Goal: Task Accomplishment & Management: Use online tool/utility

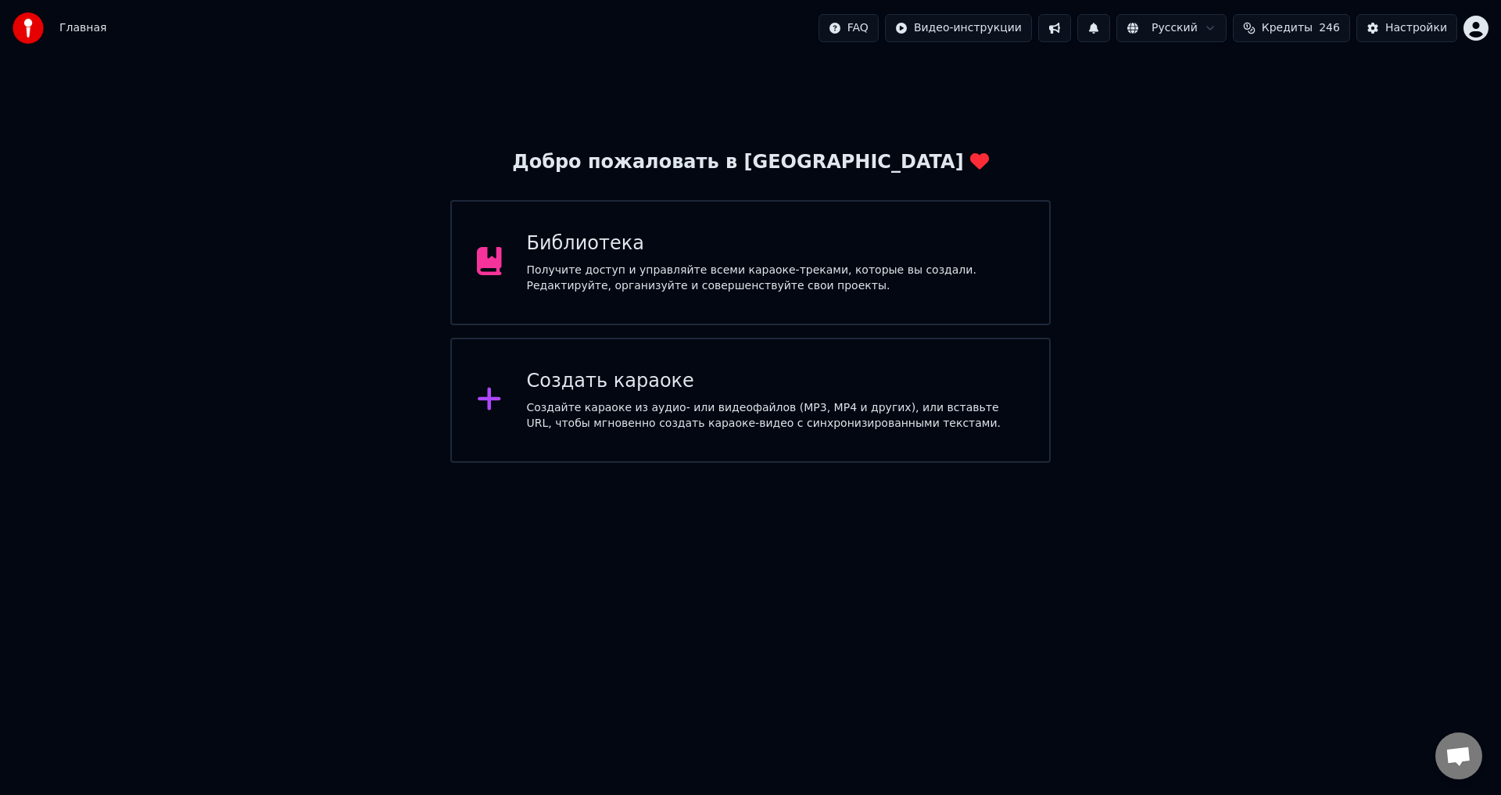
click at [799, 260] on div "Библиотека Получите доступ и управляйте всеми караоке-треками, которые вы созда…" at bounding box center [776, 262] width 498 height 63
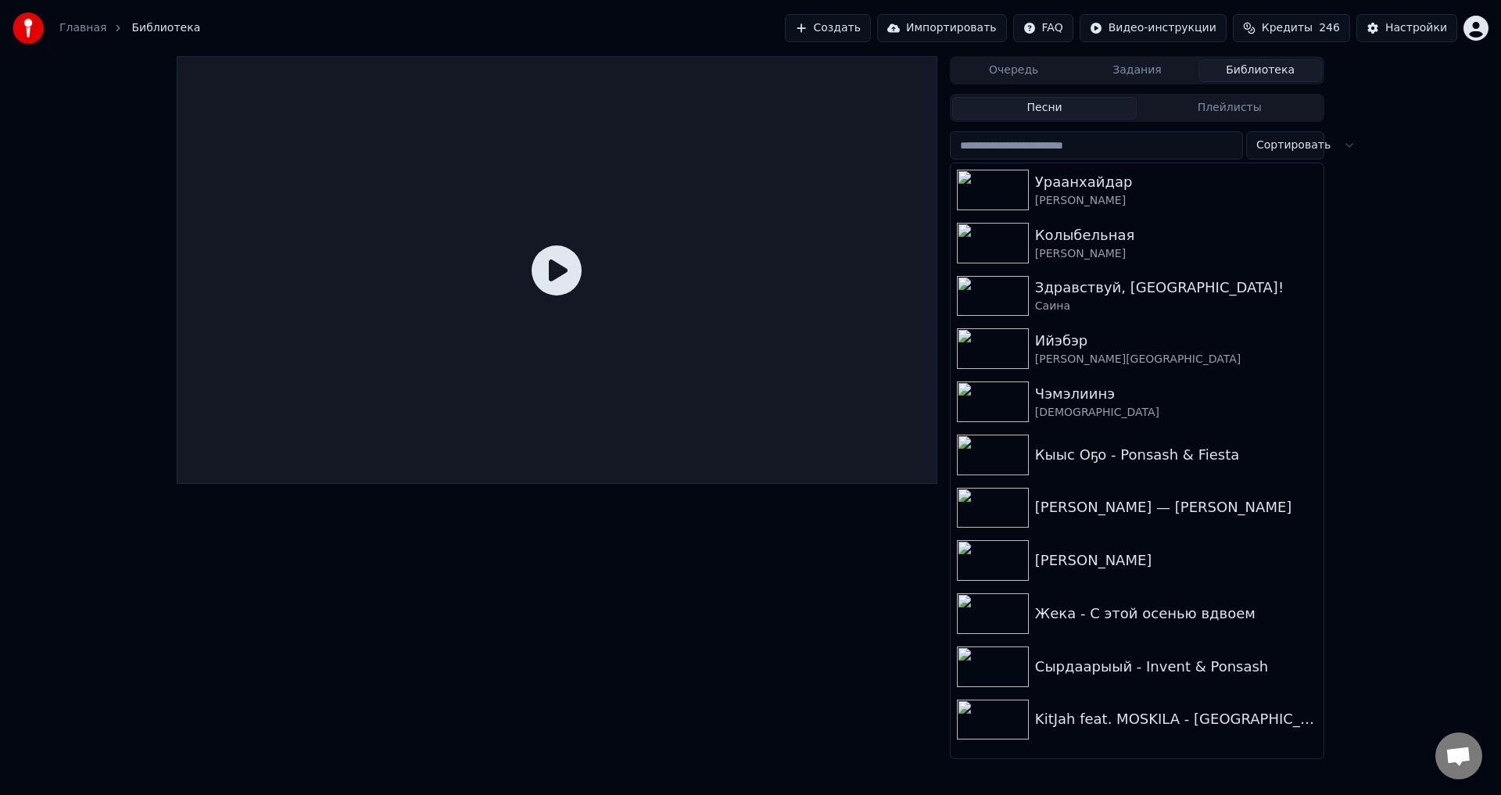
click at [862, 18] on button "Создать" at bounding box center [828, 28] width 86 height 28
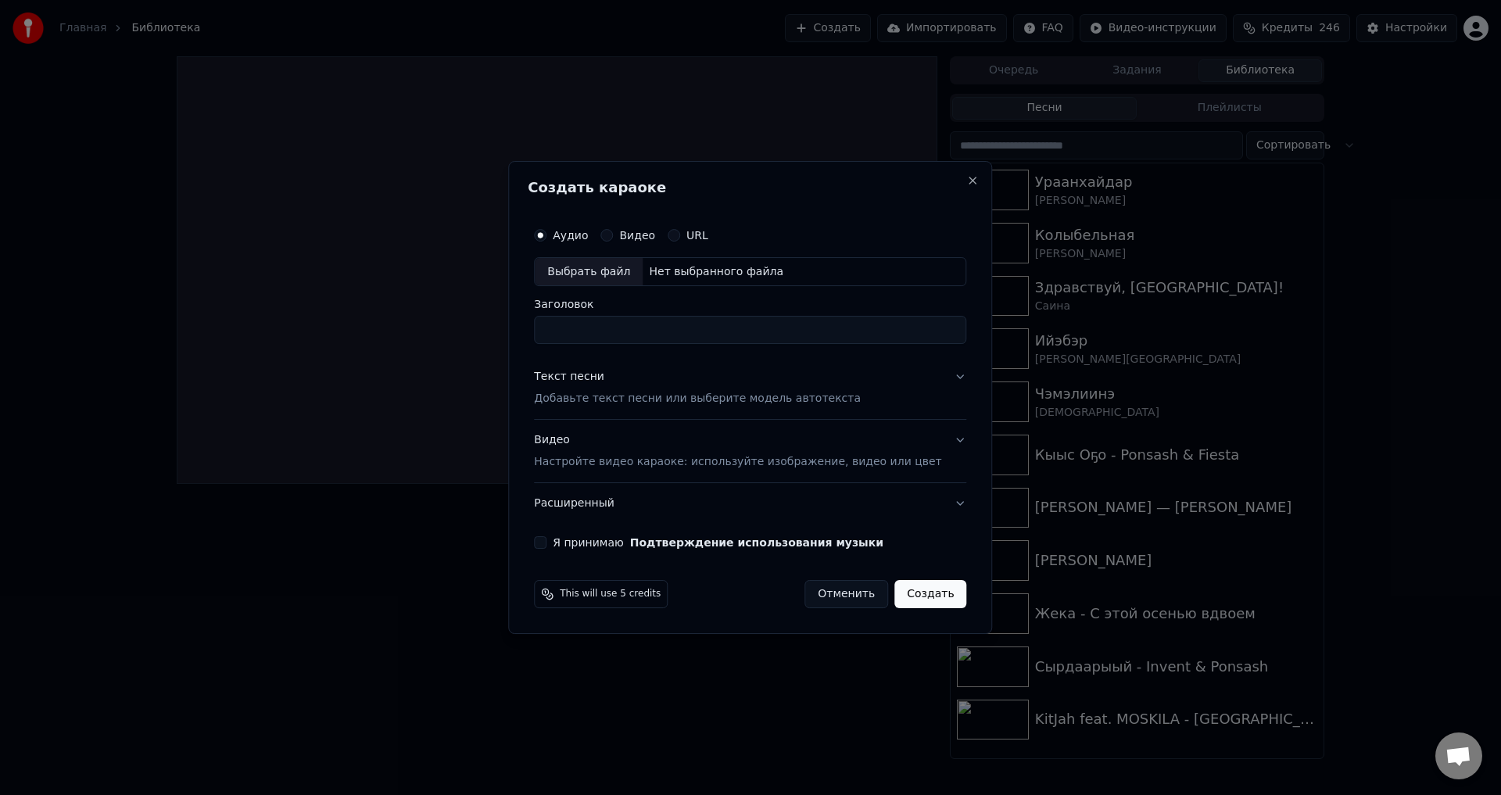
click at [939, 182] on h2 "Создать караоке" at bounding box center [750, 188] width 445 height 14
click at [967, 175] on button "Close" at bounding box center [973, 180] width 13 height 13
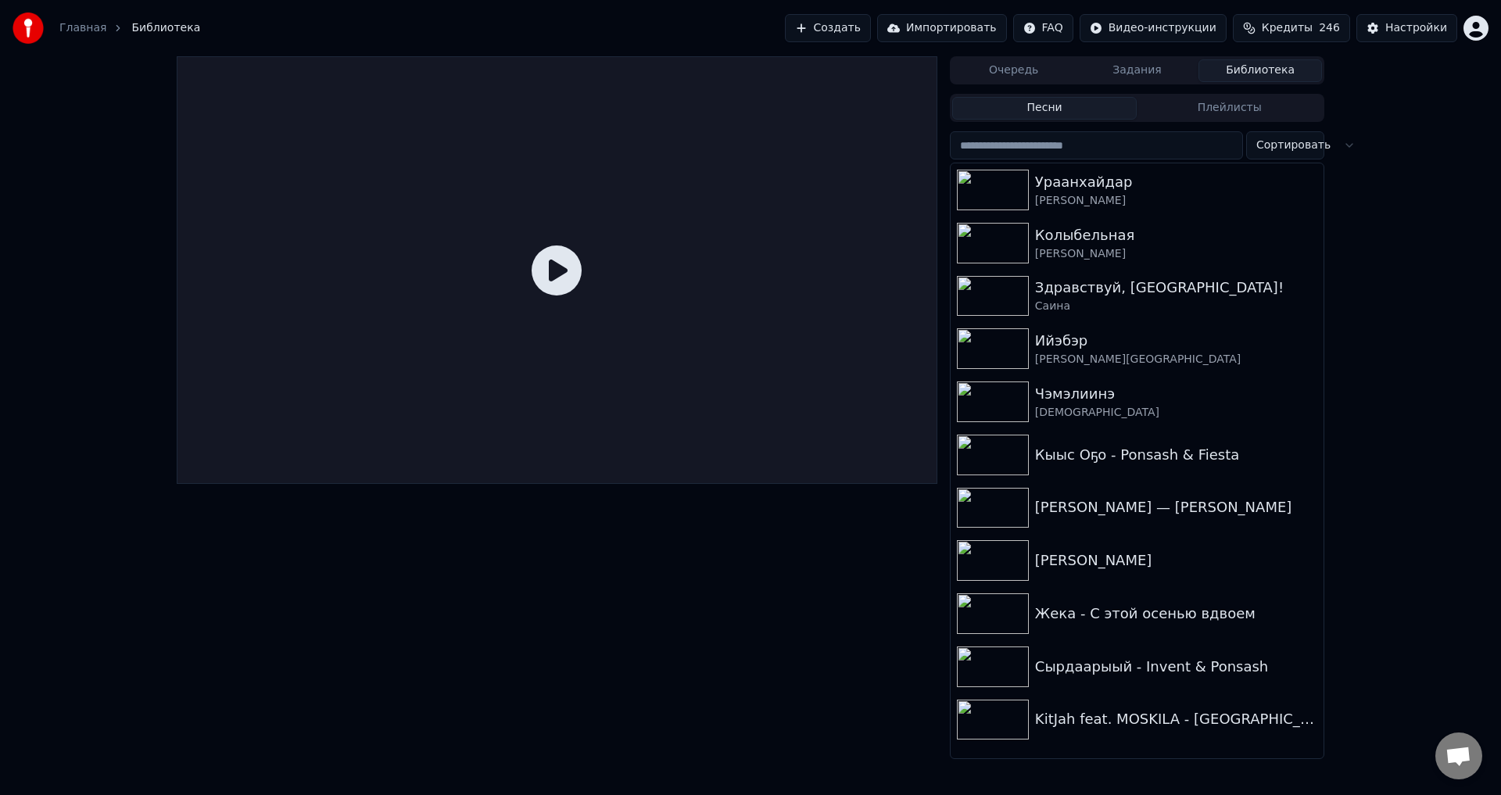
click at [66, 24] on link "Главная" at bounding box center [82, 28] width 47 height 16
